Goal: Task Accomplishment & Management: Manage account settings

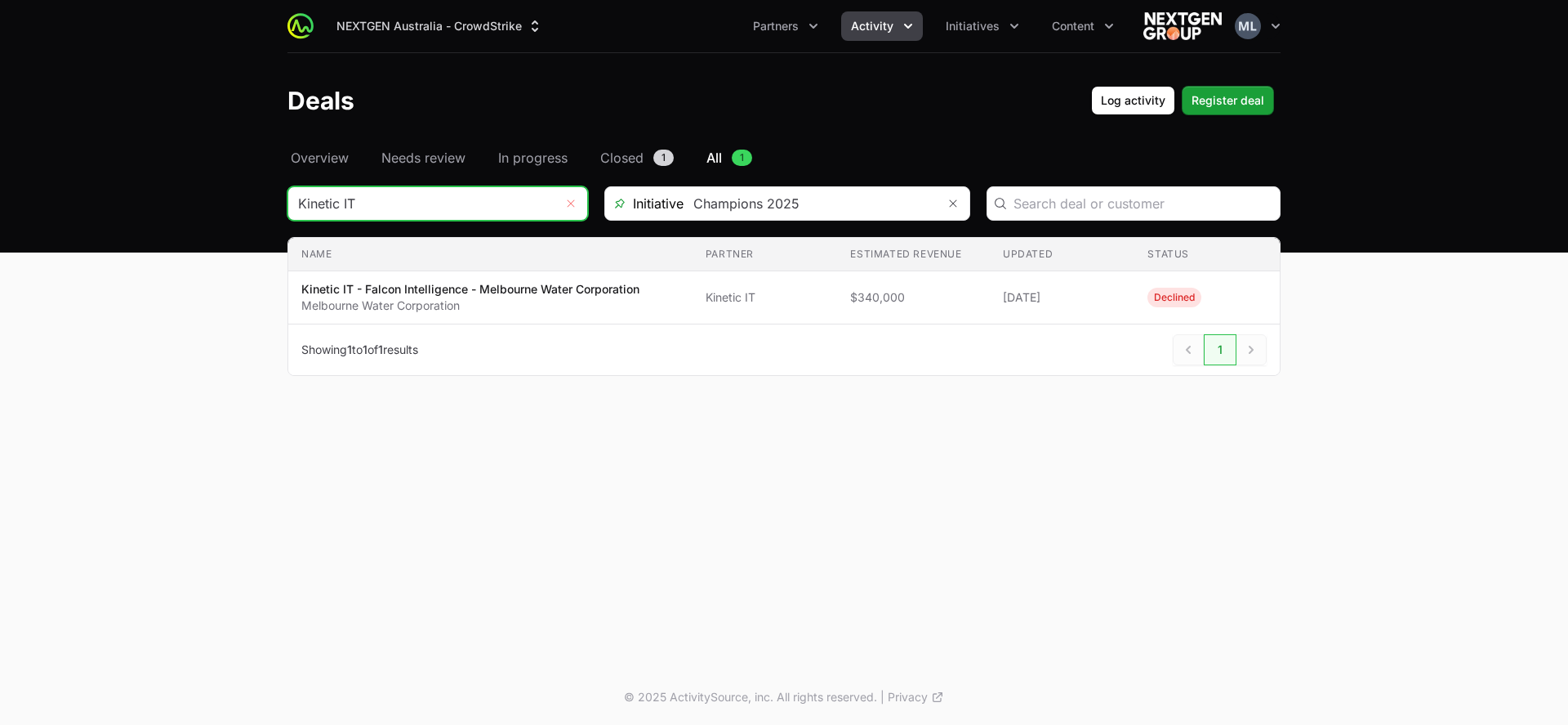
click at [564, 203] on button "Remove" at bounding box center [571, 204] width 33 height 33
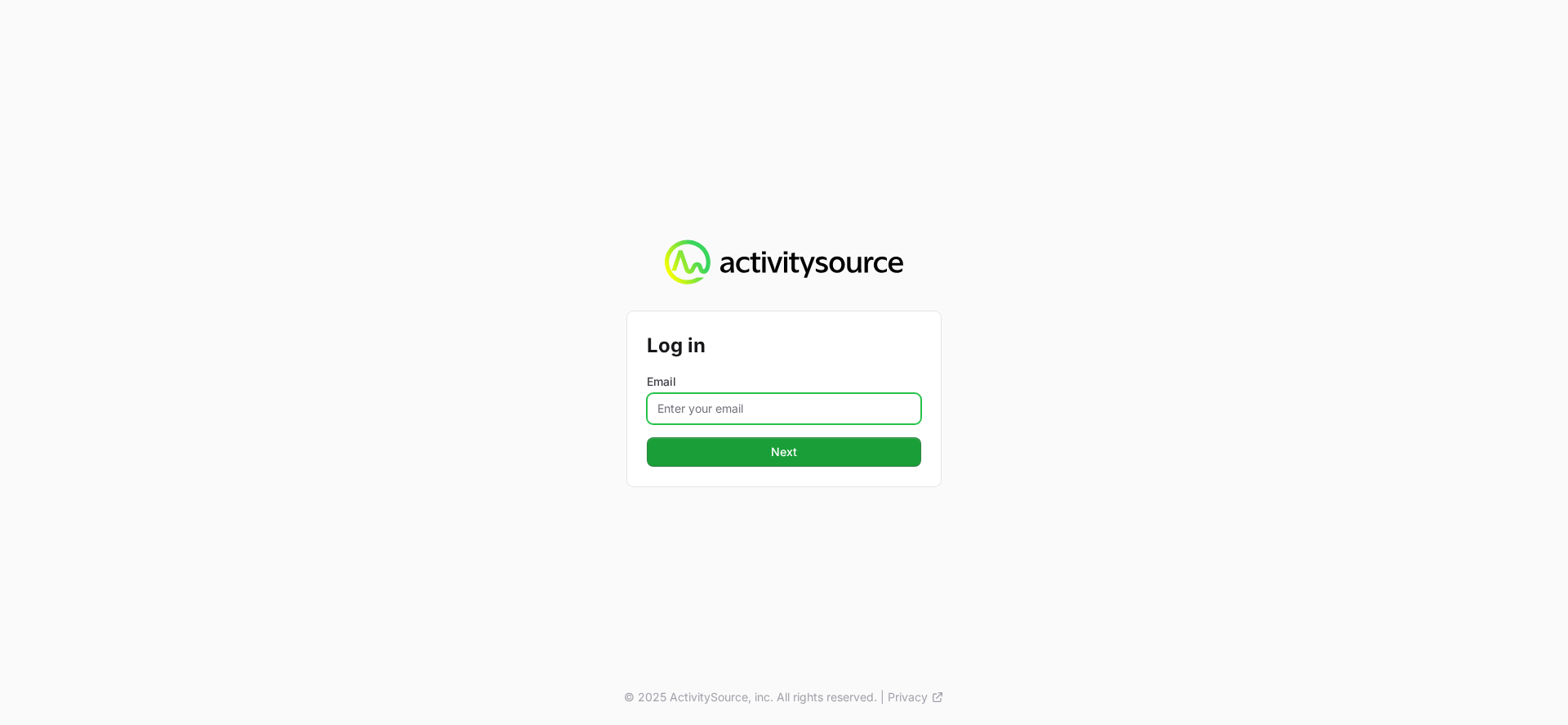
click at [823, 404] on input "Email" at bounding box center [784, 409] width 274 height 31
type input "[PERSON_NAME][EMAIL_ADDRESS][DOMAIN_NAME]"
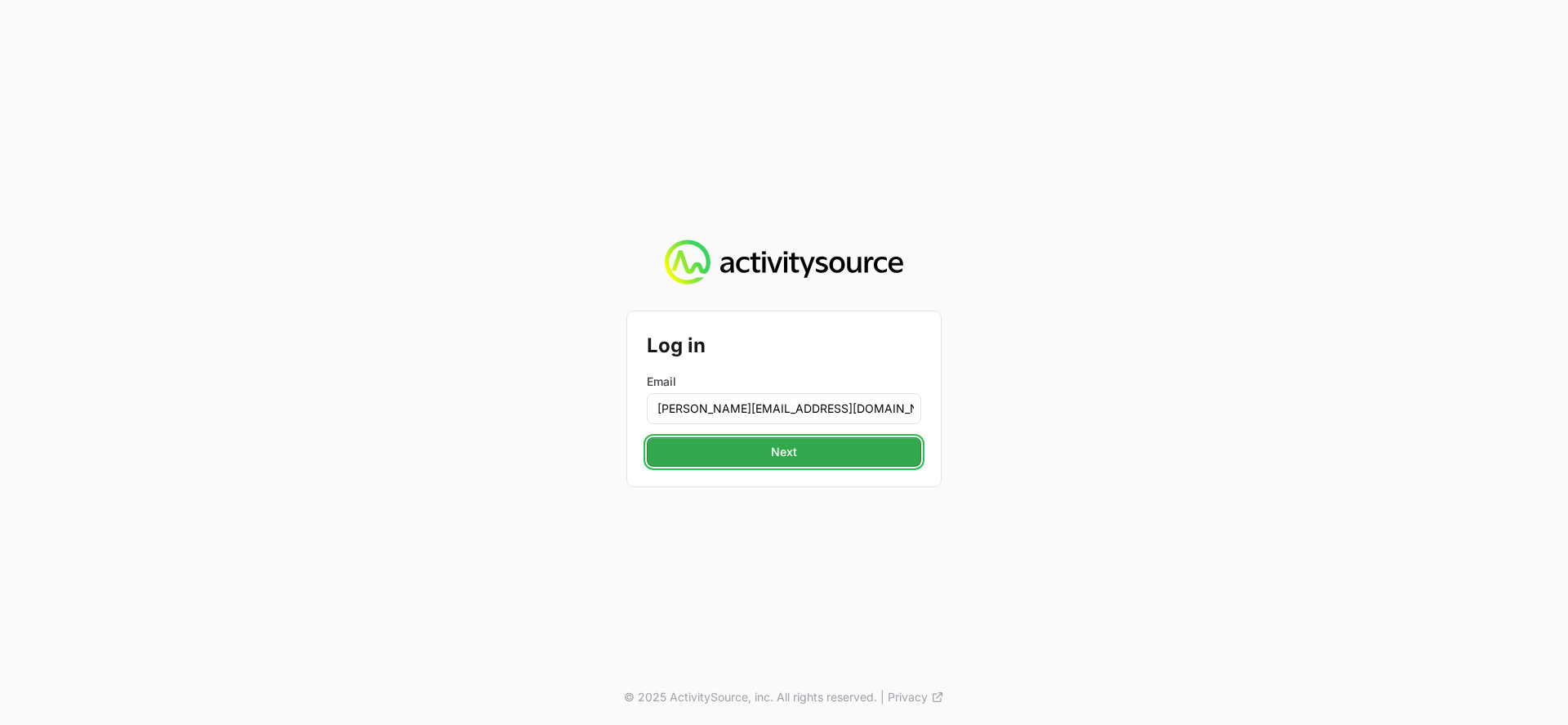
click at [823, 448] on button "Next" at bounding box center [784, 452] width 274 height 29
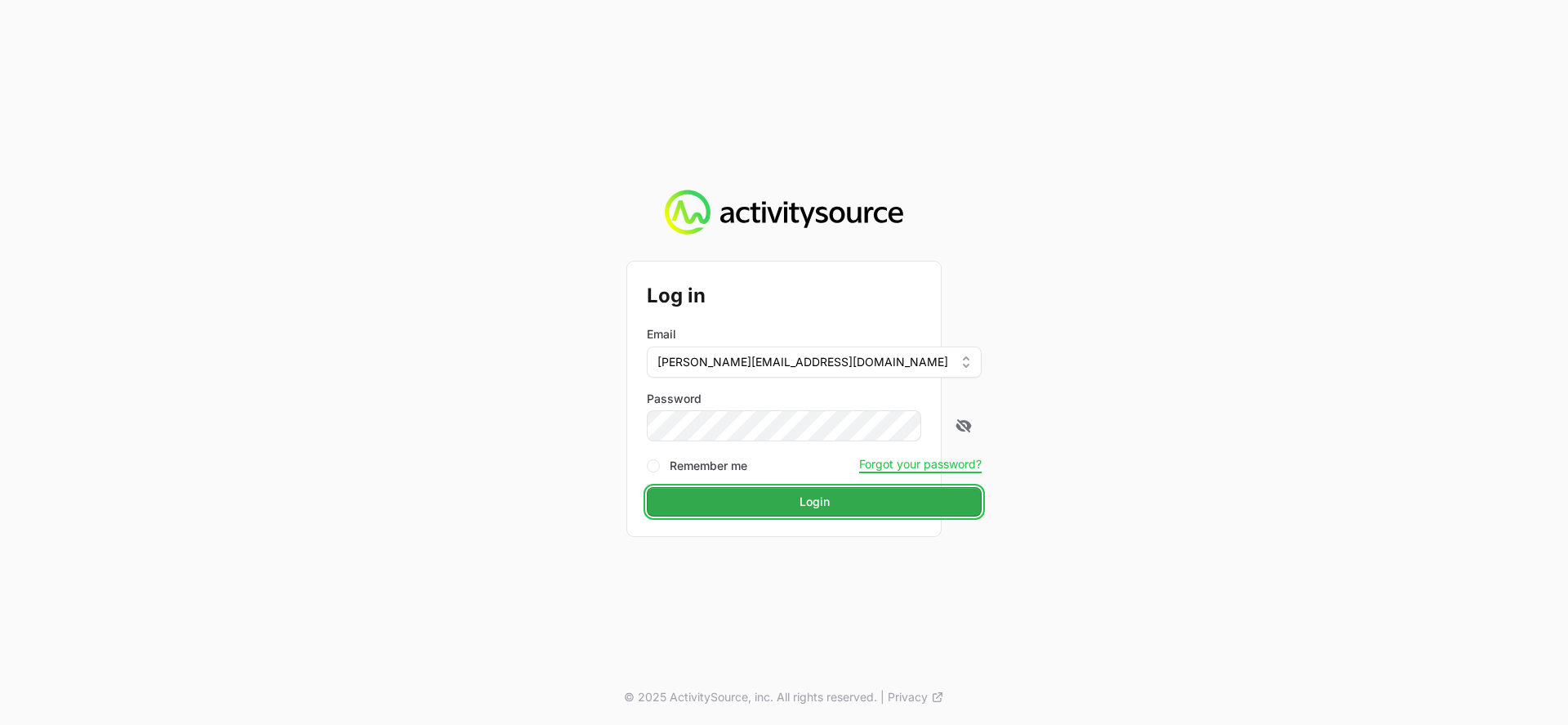
click at [799, 499] on span "Login" at bounding box center [814, 502] width 30 height 20
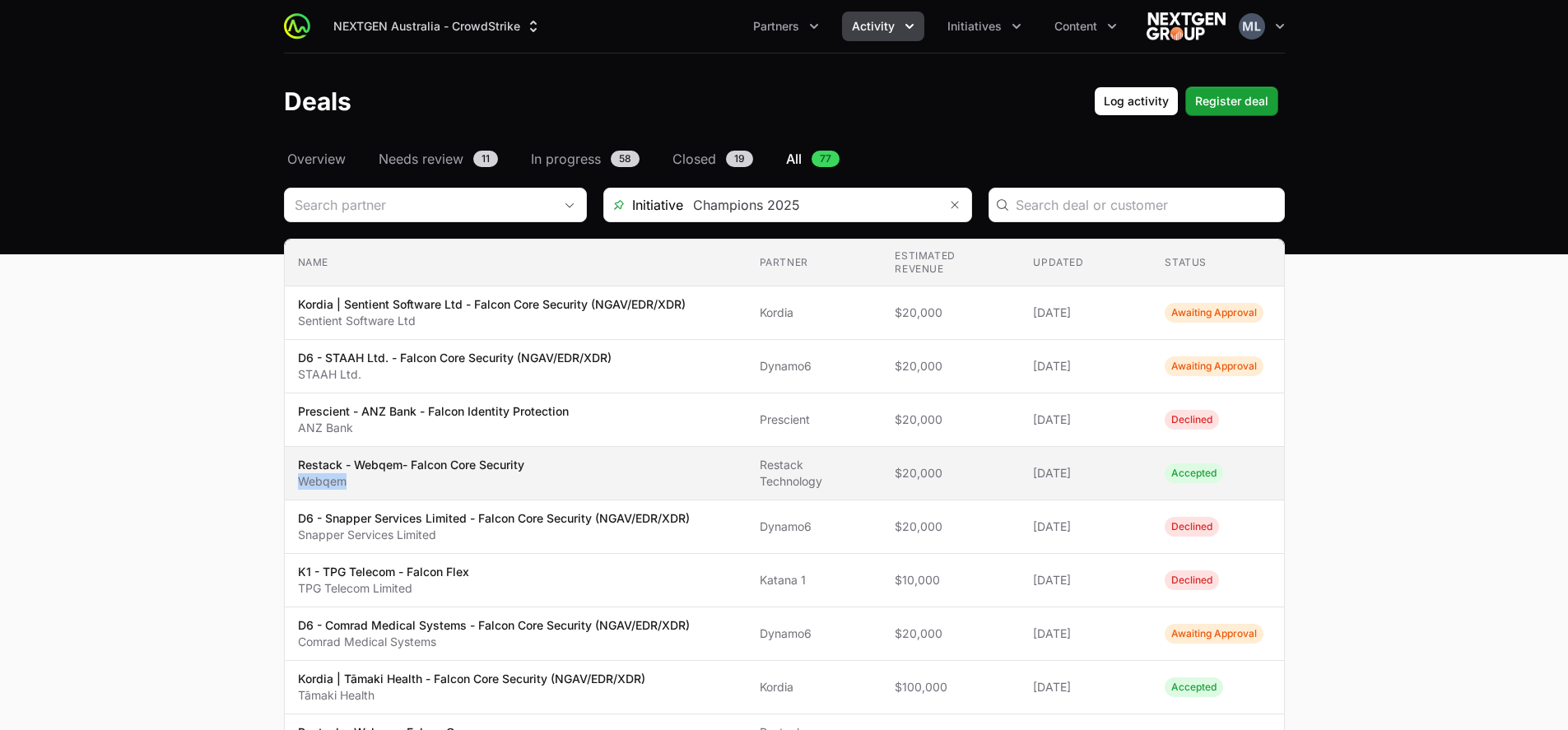
drag, startPoint x: 731, startPoint y: 457, endPoint x: 689, endPoint y: 454, distance: 42.1
click at [689, 454] on tr "Name Restack - Webqem- Falcon Core Security Webqem Partner Restack Technology E…" at bounding box center [784, 473] width 1000 height 53
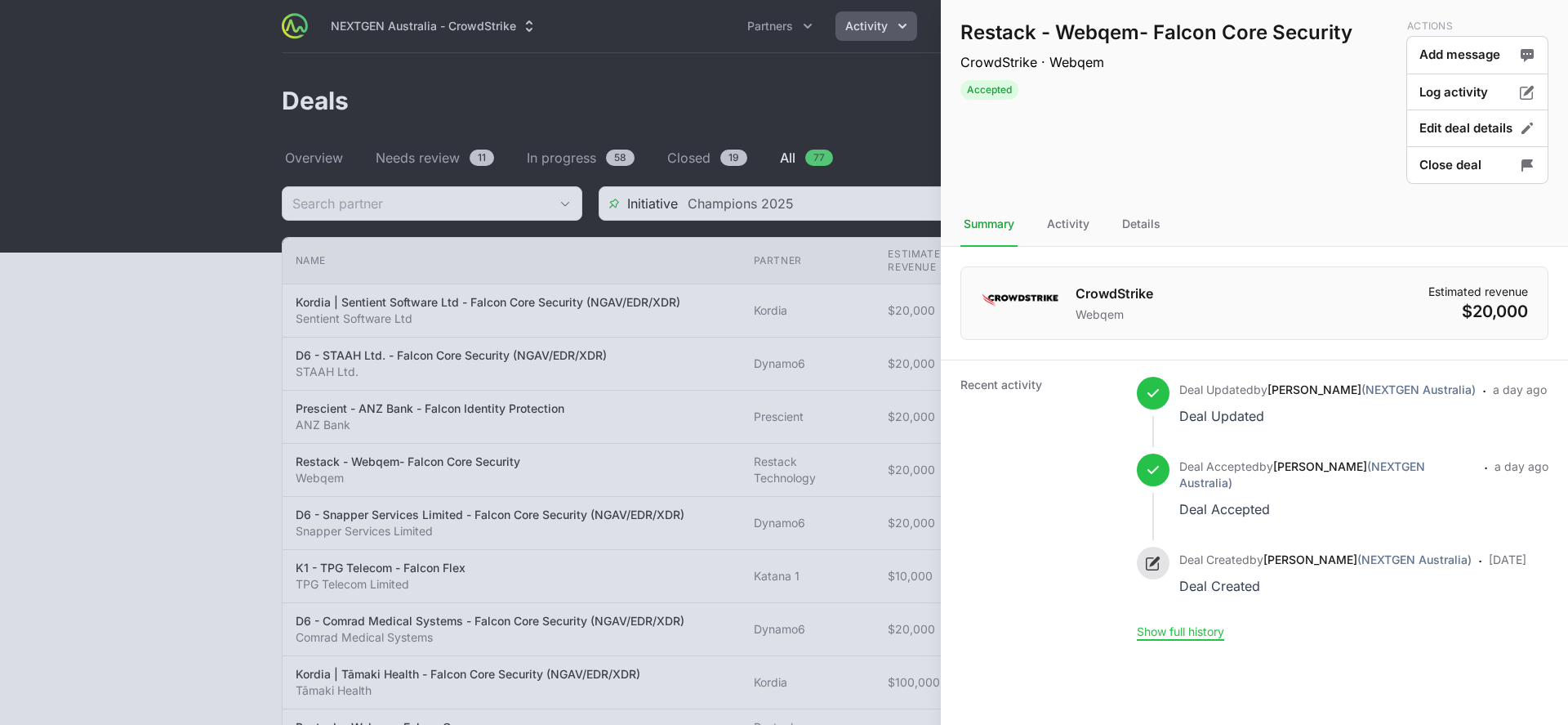
click at [793, 119] on div at bounding box center [784, 362] width 1568 height 725
